Goal: Communication & Community: Answer question/provide support

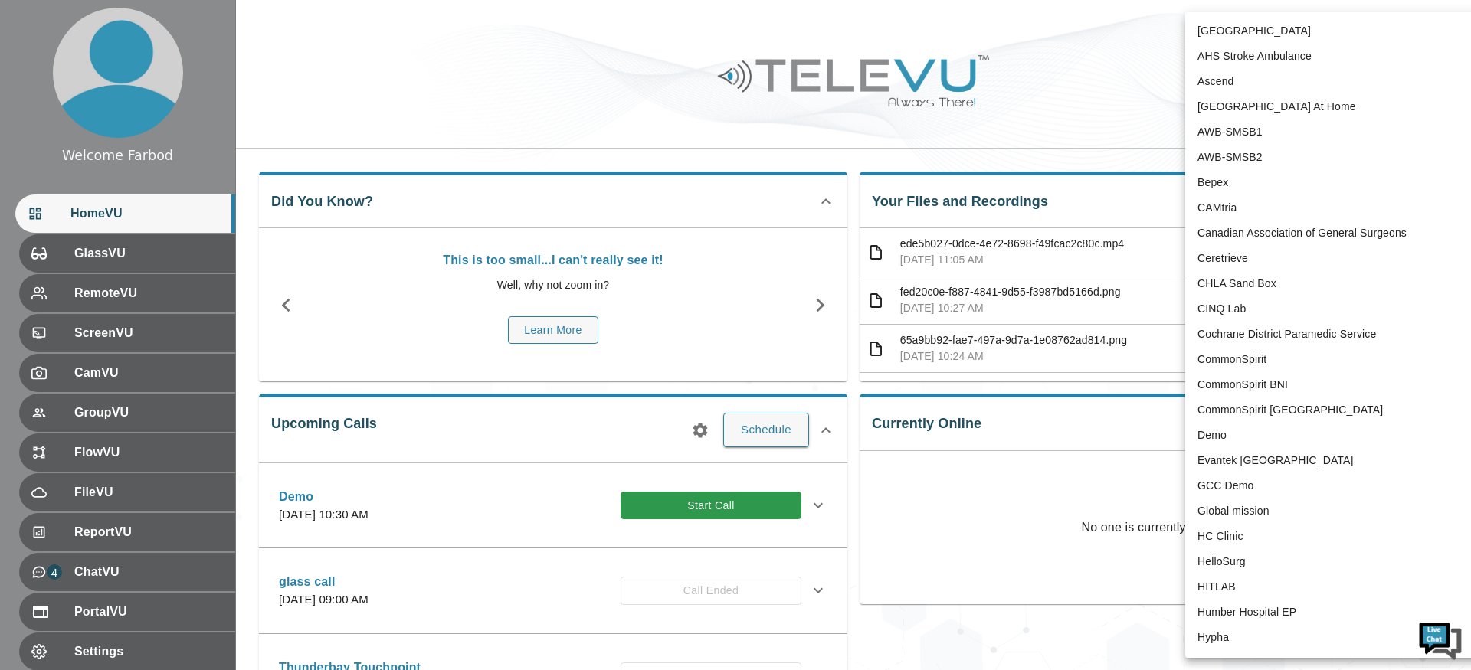
click at [1324, 42] on body "Welcome Farbod HomeVU GlassVU RemoteVU ScreenVU CamVU GroupVU FlowVU FileVU Rep…" at bounding box center [735, 497] width 1471 height 995
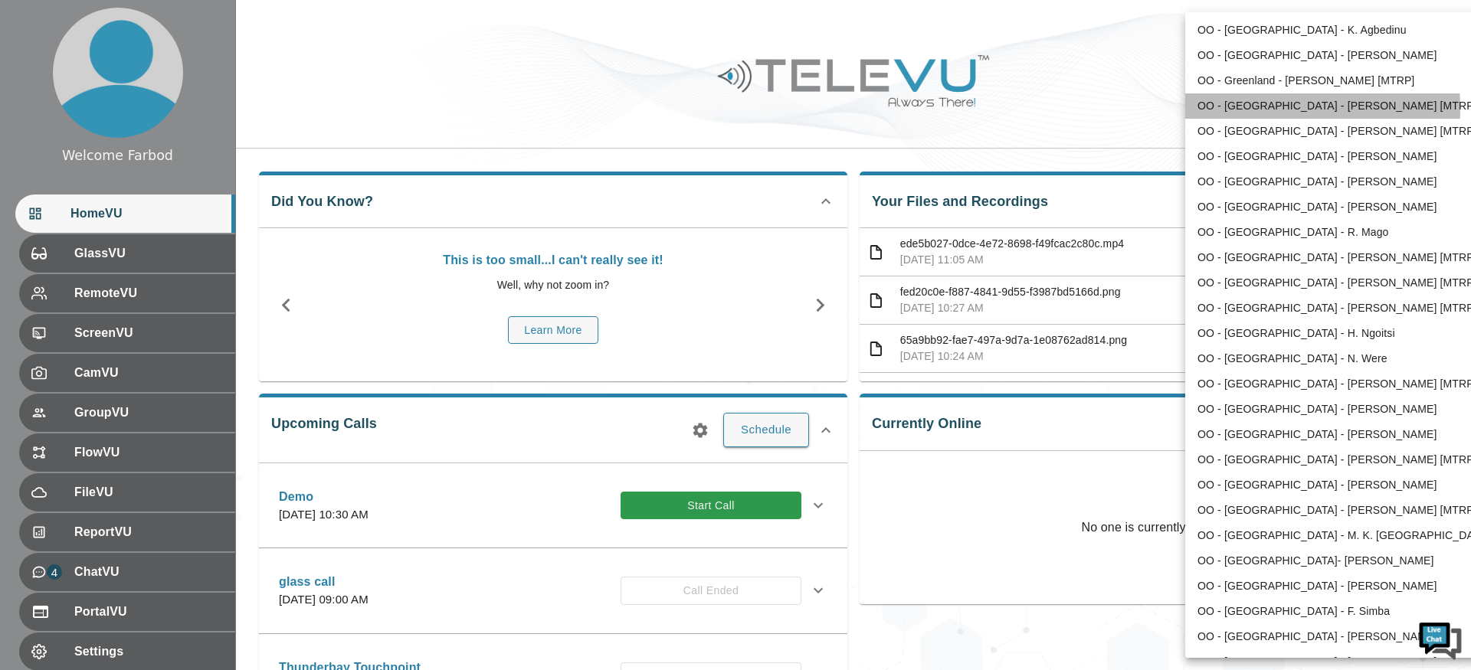
click at [1249, 108] on li "OO - [GEOGRAPHIC_DATA] - [PERSON_NAME] [MTRP]" at bounding box center [1344, 105] width 318 height 25
type input "206"
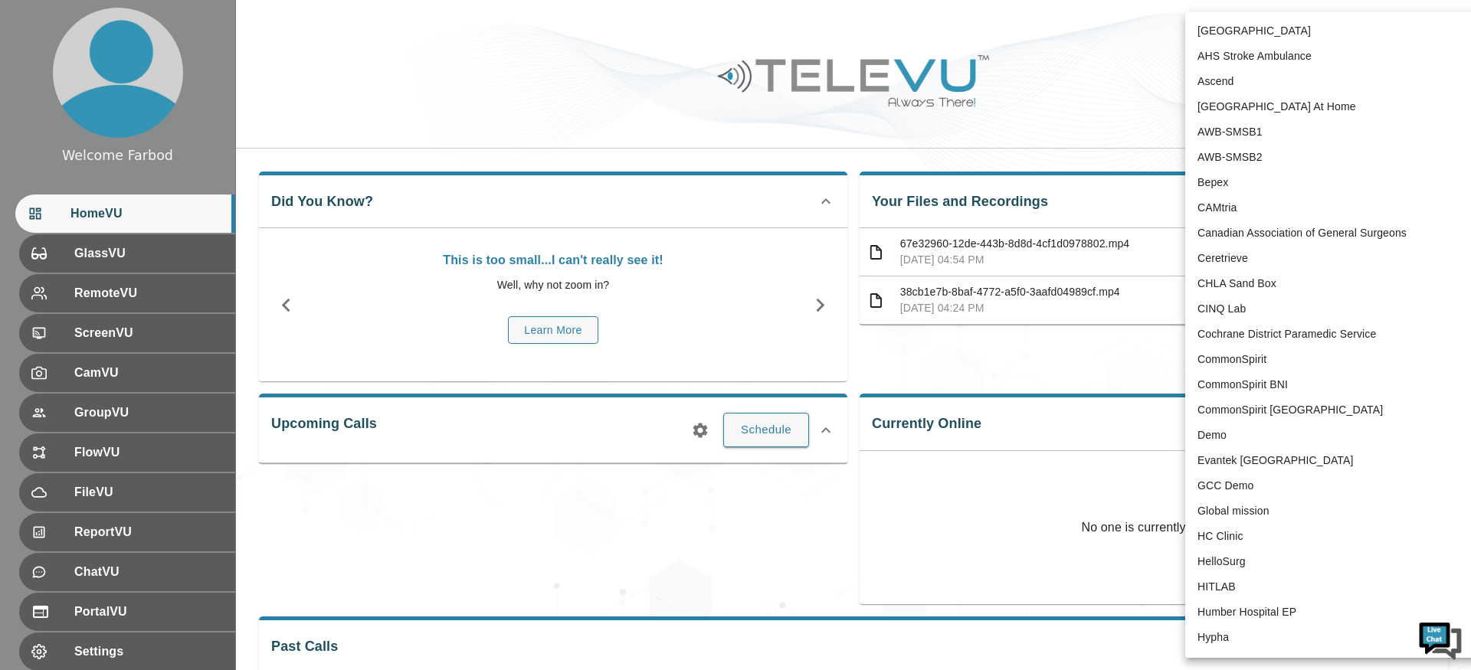
click at [1332, 36] on body "Welcome Farbod HomeVU GlassVU RemoteVU ScreenVU CamVU GroupVU FlowVU FileVU Rep…" at bounding box center [735, 409] width 1471 height 818
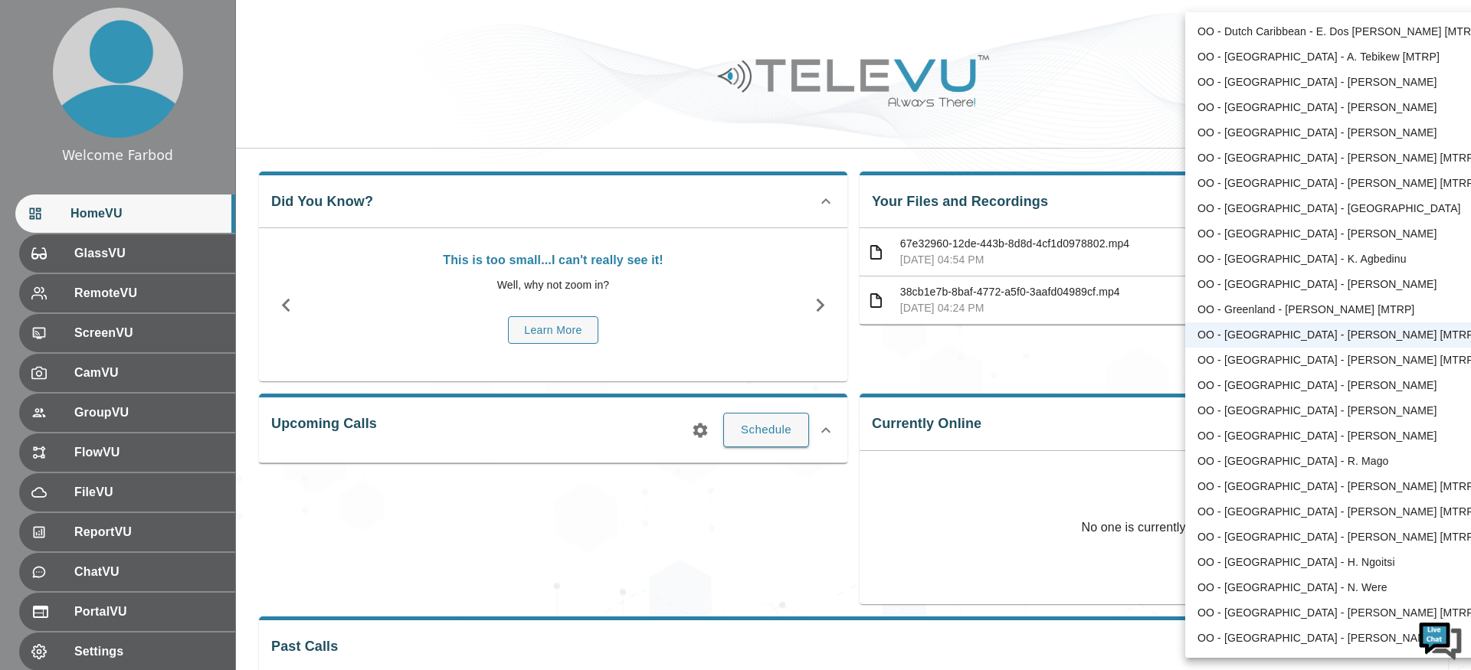
click at [550, 129] on div at bounding box center [735, 335] width 1471 height 670
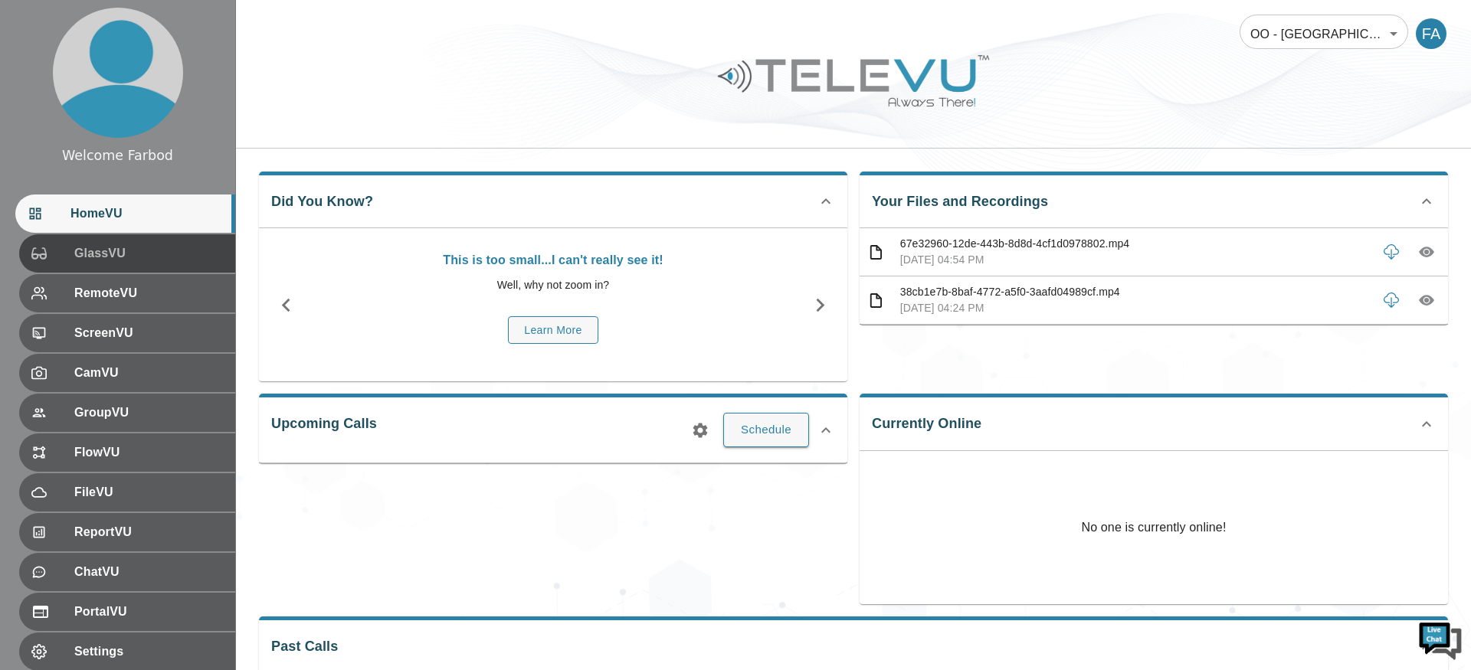
click at [83, 261] on span "GlassVU" at bounding box center [148, 253] width 149 height 18
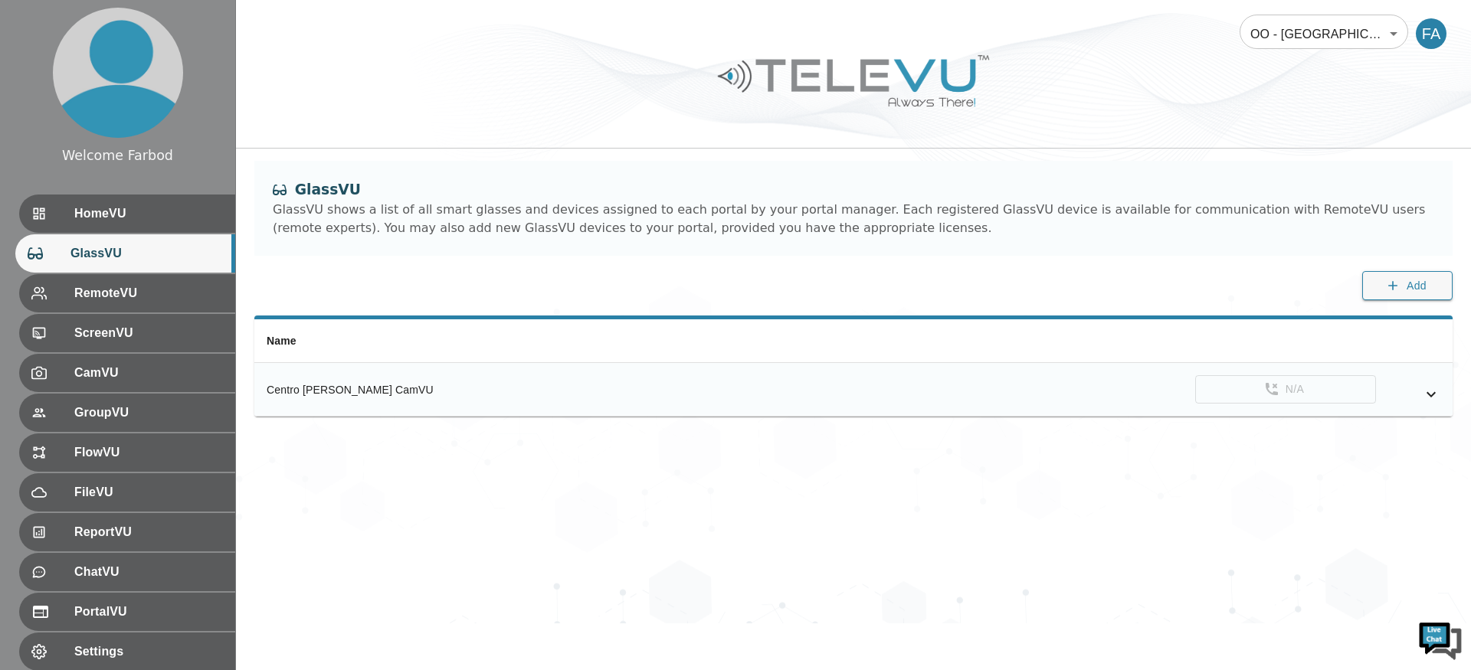
click at [1438, 396] on icon "simple table" at bounding box center [1431, 394] width 18 height 18
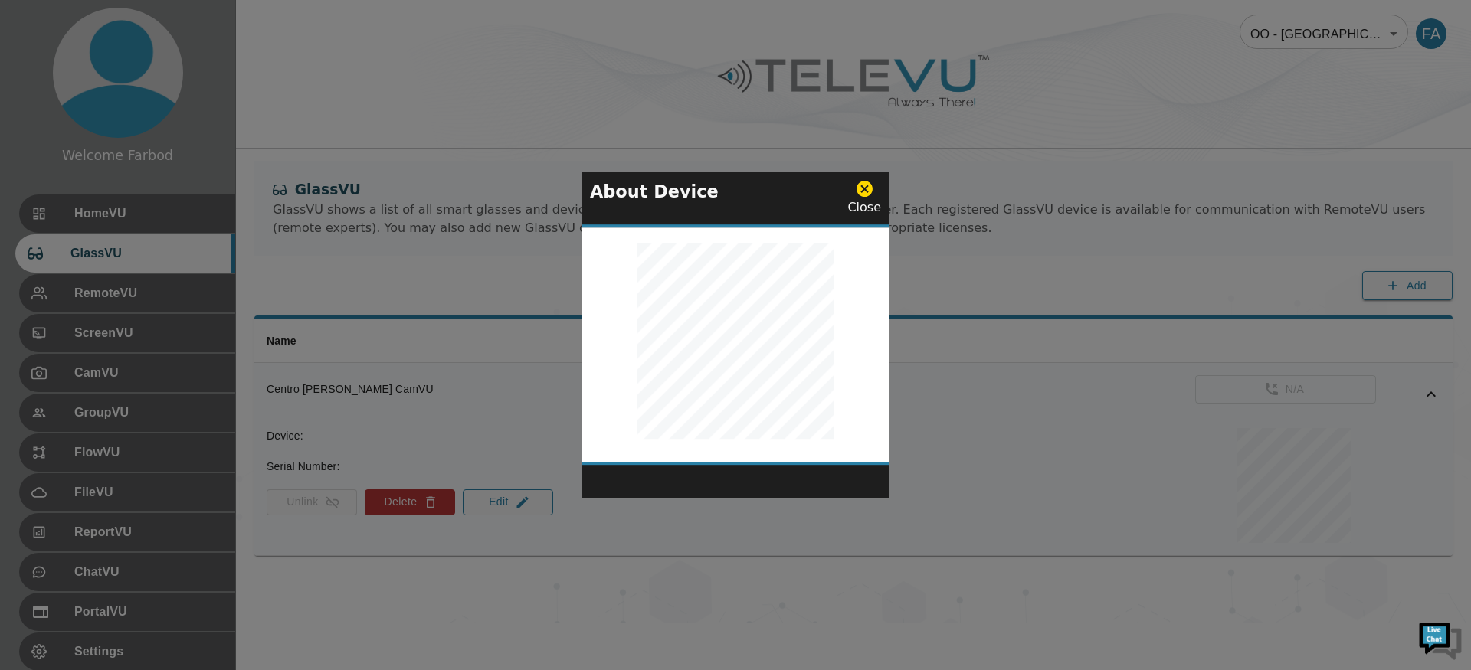
click at [864, 189] on icon at bounding box center [864, 188] width 19 height 19
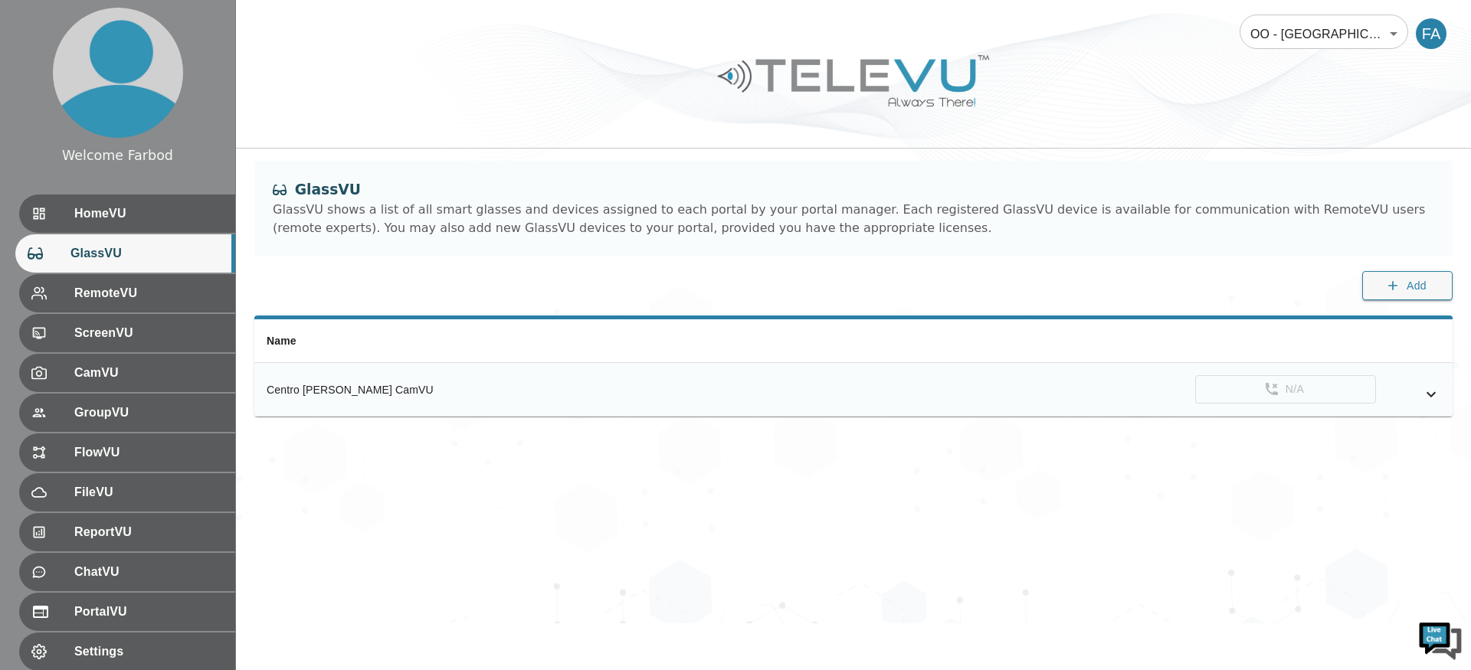
click at [1438, 396] on icon "simple table" at bounding box center [1431, 394] width 18 height 18
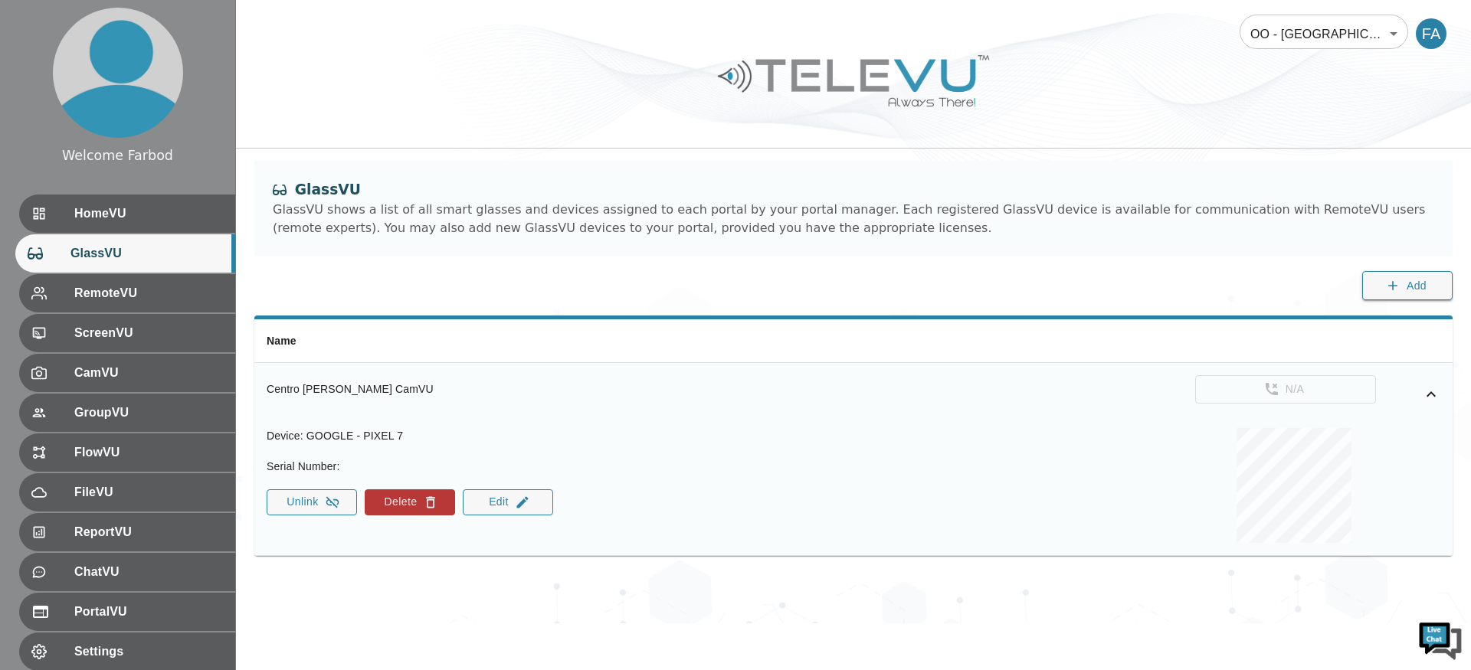
click at [1435, 398] on icon "simple table" at bounding box center [1431, 394] width 18 height 18
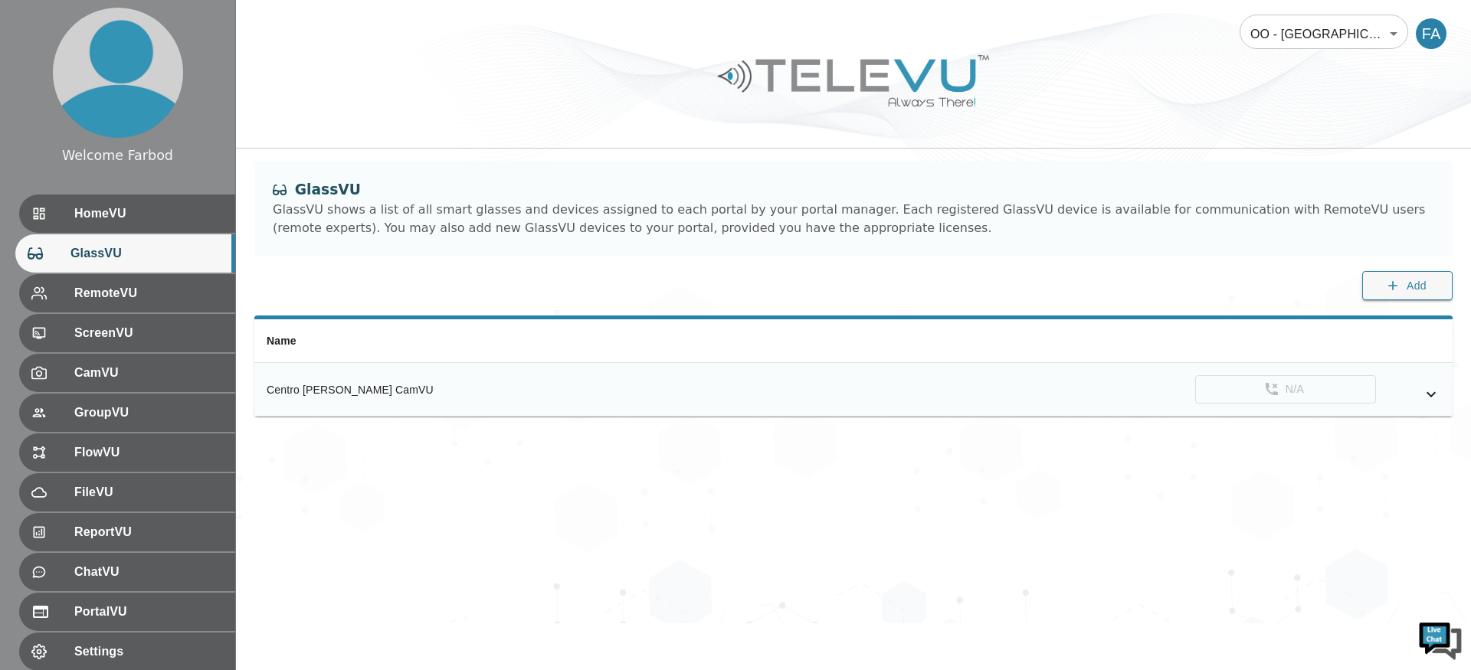
click at [1435, 398] on icon "simple table" at bounding box center [1431, 394] width 18 height 18
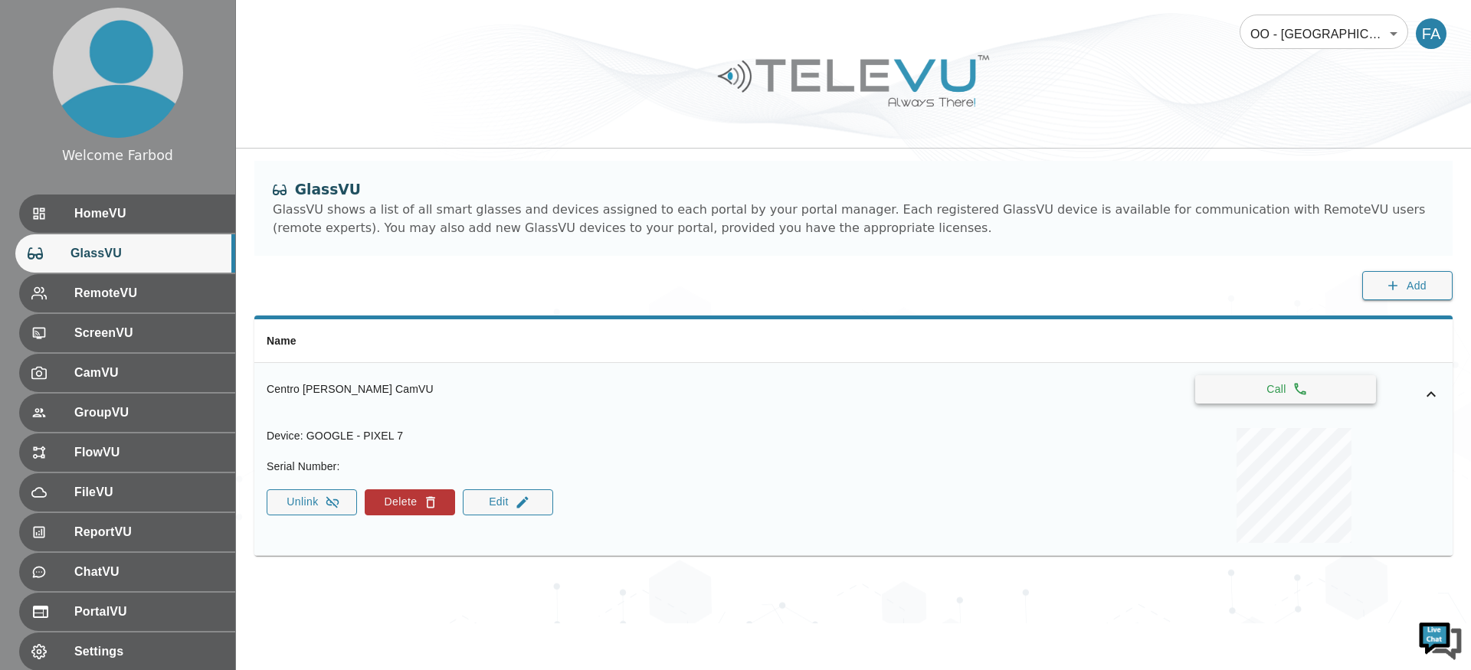
click at [1294, 394] on icon "simple table" at bounding box center [1299, 388] width 15 height 15
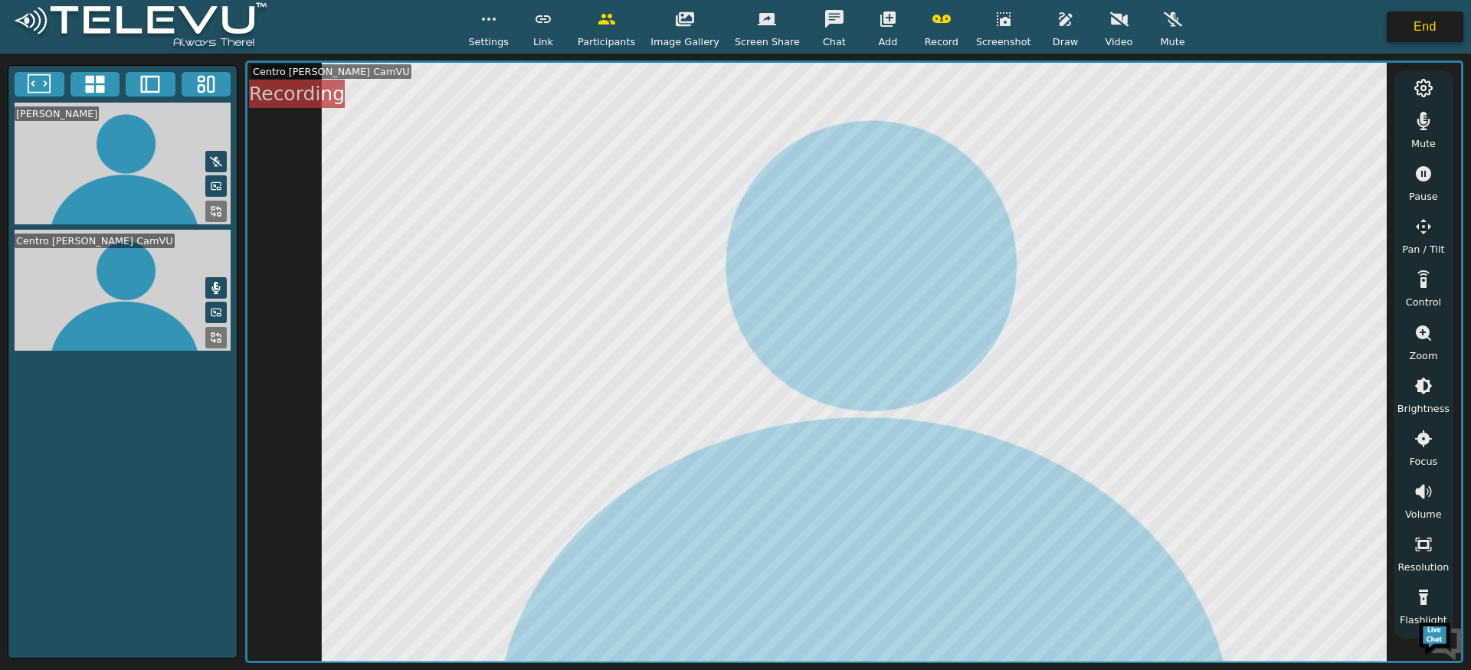
click at [1430, 28] on button "End" at bounding box center [1424, 26] width 77 height 31
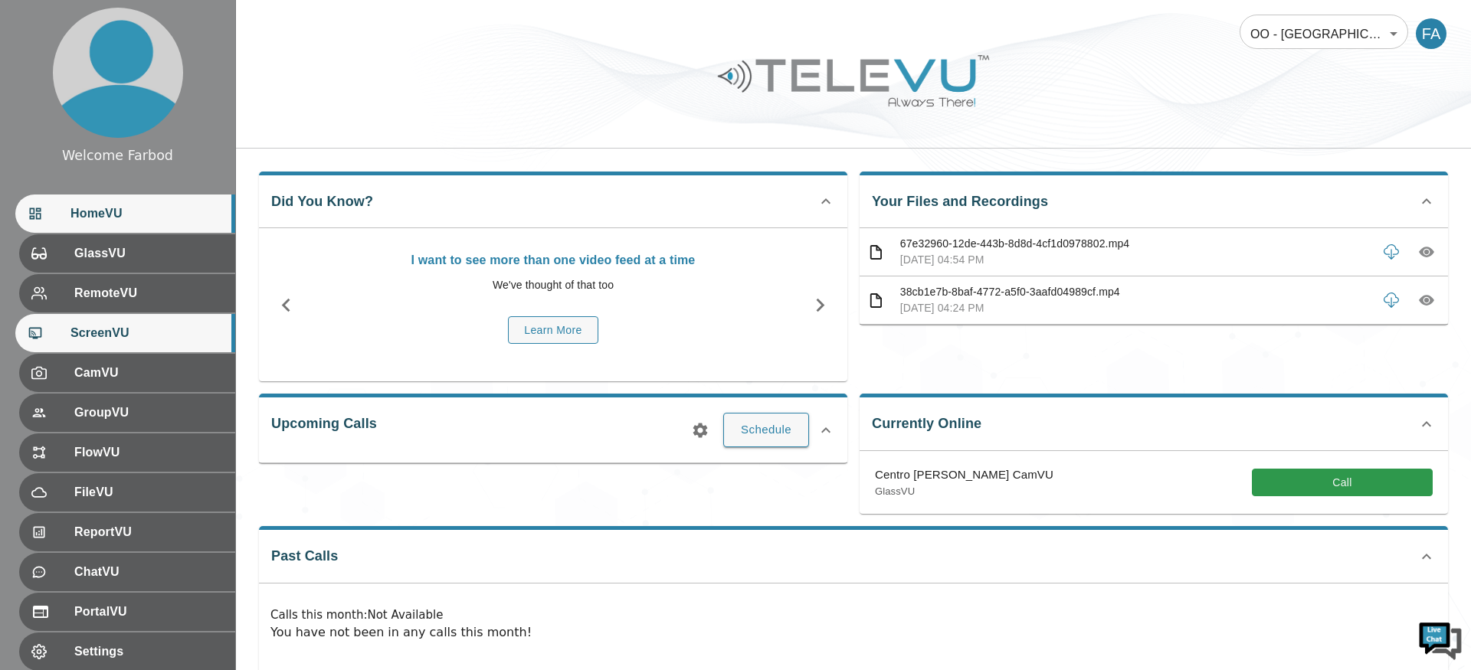
click at [125, 339] on span "ScreenVU" at bounding box center [146, 333] width 152 height 18
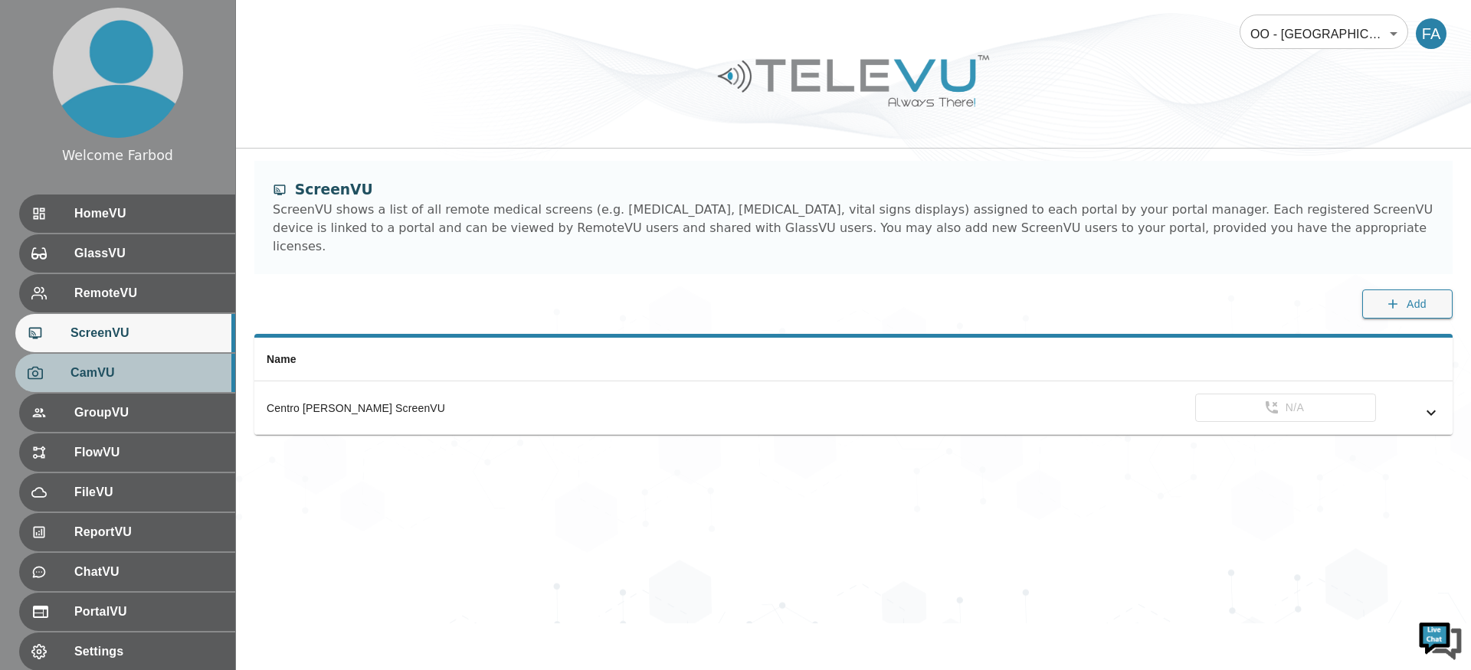
click at [124, 379] on span "CamVU" at bounding box center [146, 373] width 152 height 18
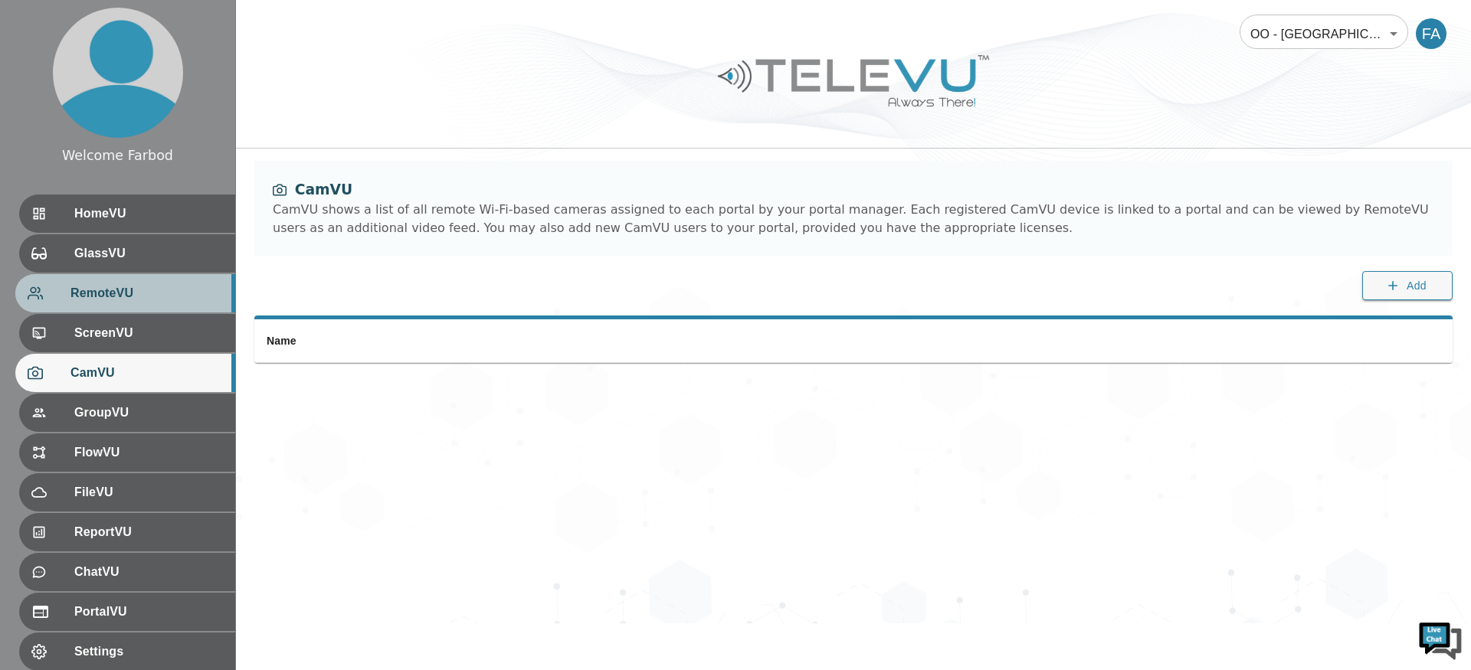
click at [111, 302] on span "RemoteVU" at bounding box center [146, 293] width 152 height 18
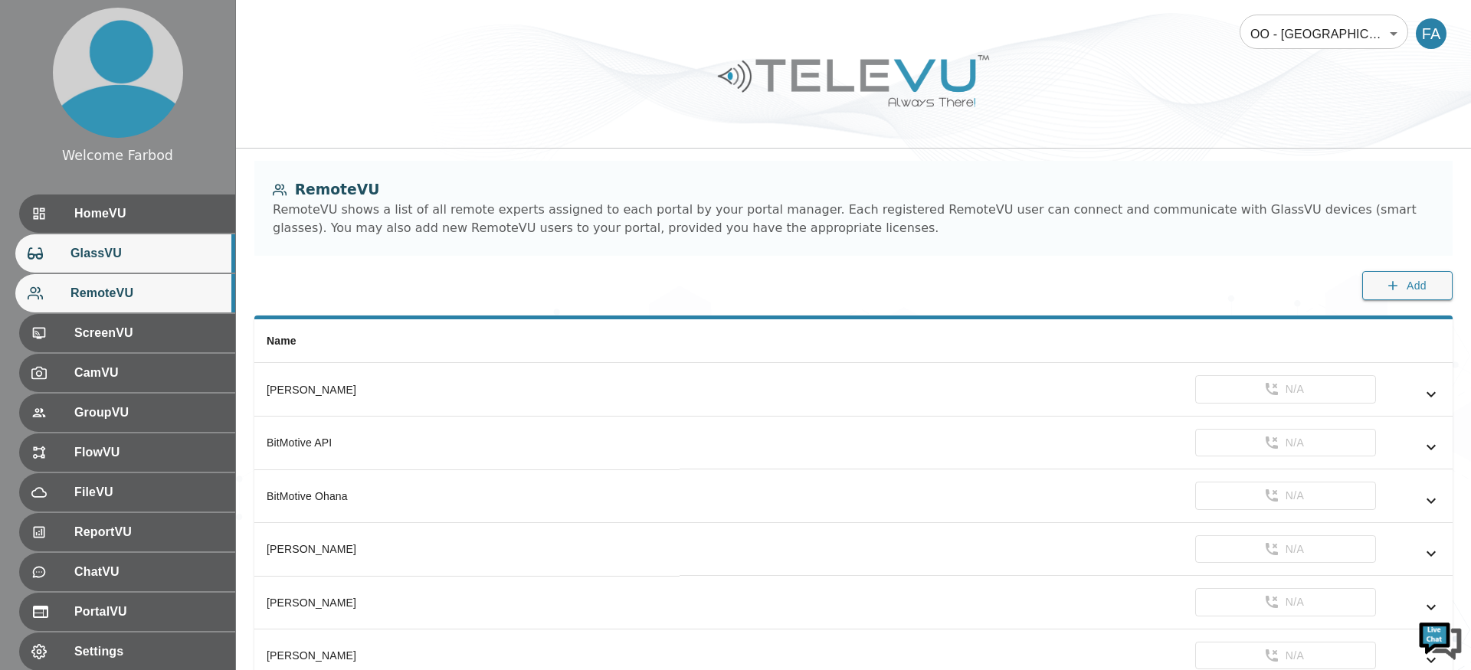
click at [133, 250] on span "GlassVU" at bounding box center [146, 253] width 152 height 18
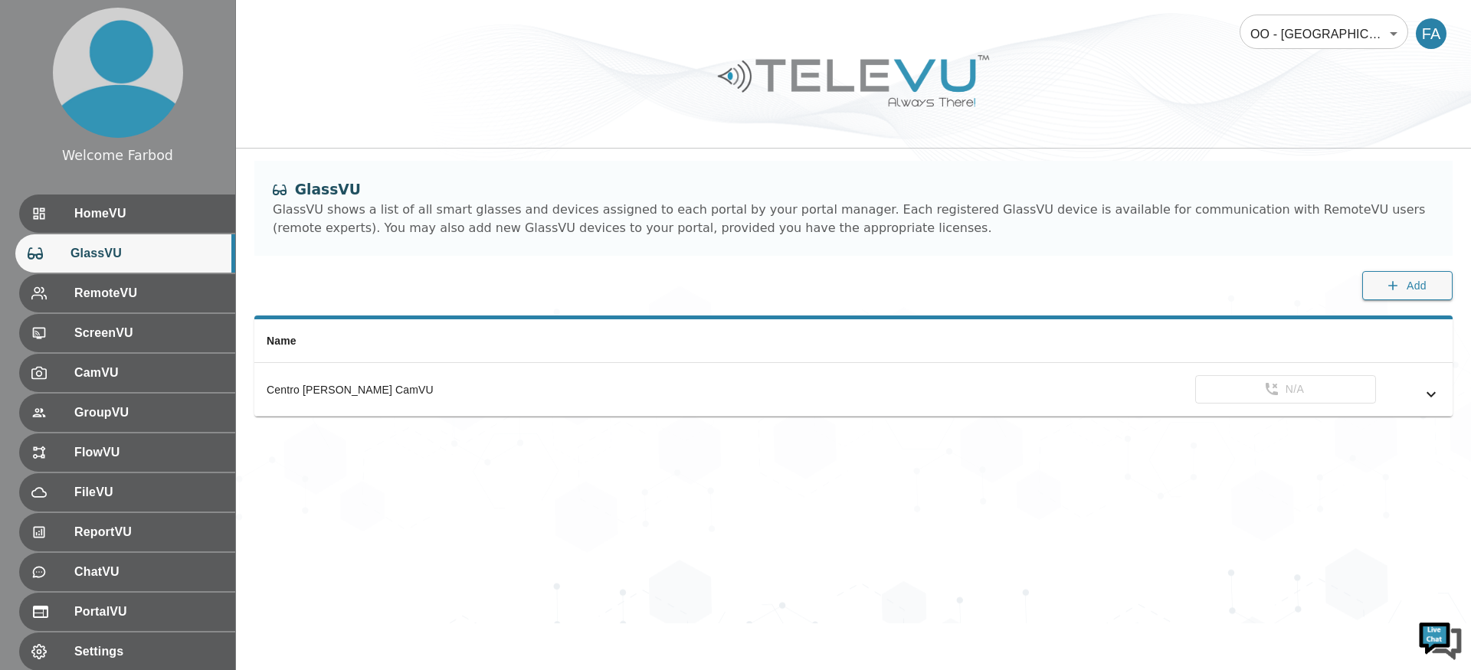
click at [380, 303] on div "GlassVU GlassVU shows a list of all smart glasses and devices assigned to each …" at bounding box center [853, 238] width 1235 height 155
click at [103, 329] on span "ScreenVU" at bounding box center [146, 333] width 152 height 18
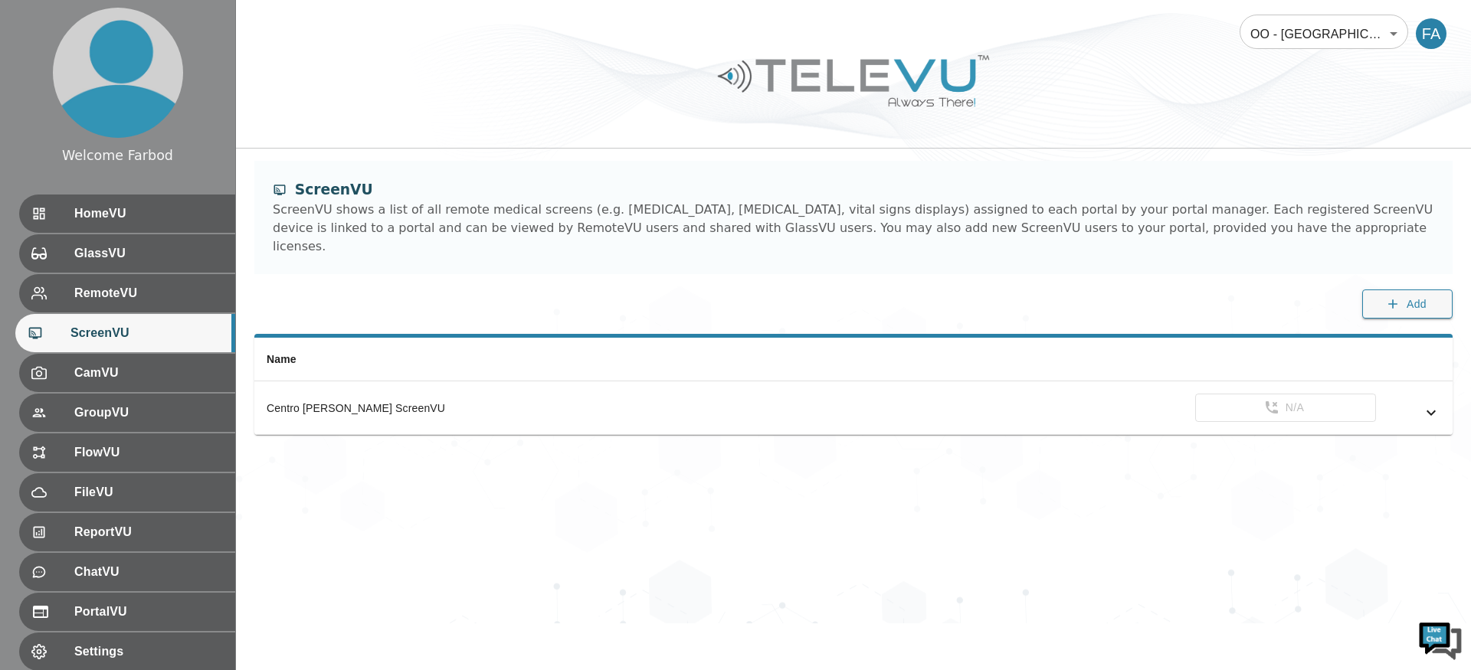
click at [509, 159] on div "OO - Guatemala - R. Sanchez [MTRP] 206 ​ FA ScreenVU ScreenVU shows a list of a…" at bounding box center [853, 311] width 1235 height 623
click at [444, 143] on div "OO - Guatemala - R. Sanchez [MTRP] 206 ​ FA" at bounding box center [853, 74] width 1235 height 149
